Goal: Information Seeking & Learning: Learn about a topic

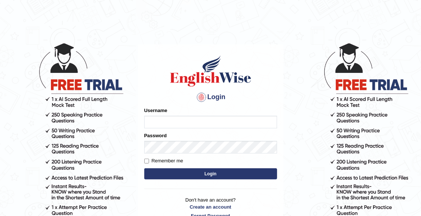
type input "Miannashit"
click at [148, 161] on input "Remember me" at bounding box center [146, 160] width 5 height 5
checkbox input "true"
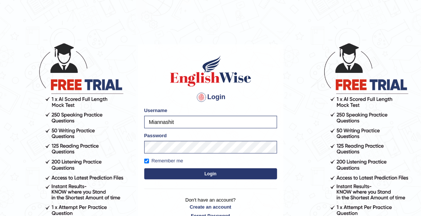
click at [158, 169] on button "Login" at bounding box center [210, 173] width 133 height 11
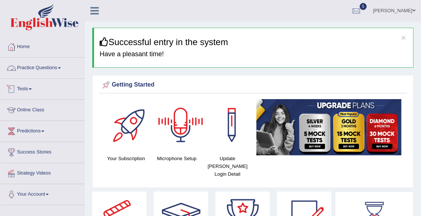
click at [35, 68] on link "Practice Questions" at bounding box center [42, 67] width 84 height 18
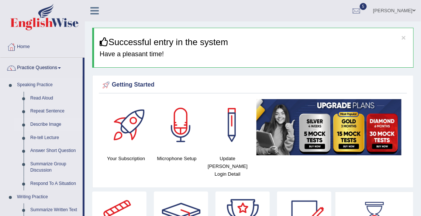
click at [39, 123] on link "Describe Image" at bounding box center [55, 124] width 56 height 13
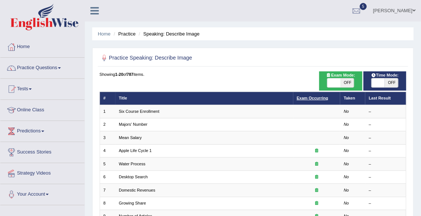
click at [306, 99] on link "Exam Occurring" at bounding box center [312, 98] width 31 height 4
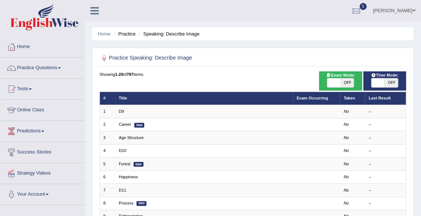
click at [349, 83] on span "OFF" at bounding box center [347, 82] width 13 height 9
checkbox input "true"
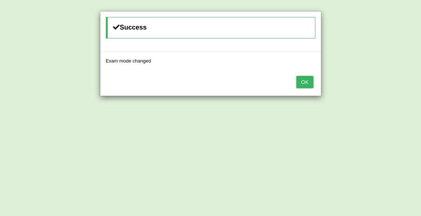
click at [303, 80] on button "OK" at bounding box center [305, 82] width 17 height 13
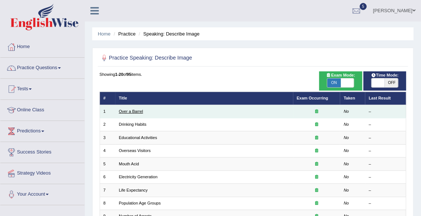
click at [130, 112] on link "Over a Barrel" at bounding box center [131, 111] width 24 height 4
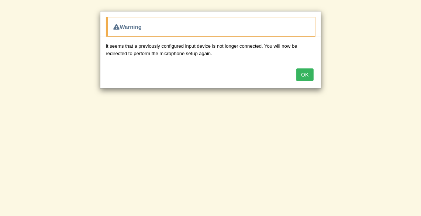
click at [308, 76] on button "OK" at bounding box center [305, 74] width 17 height 13
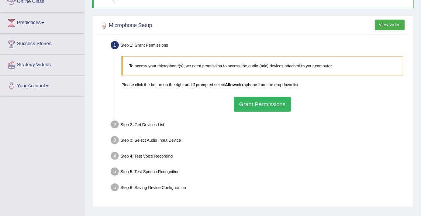
scroll to position [107, 0]
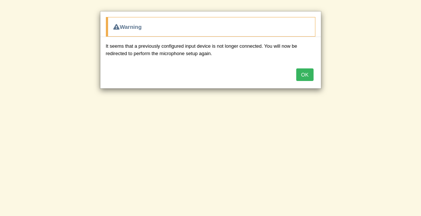
click at [309, 79] on button "OK" at bounding box center [305, 74] width 17 height 13
